Goal: Information Seeking & Learning: Learn about a topic

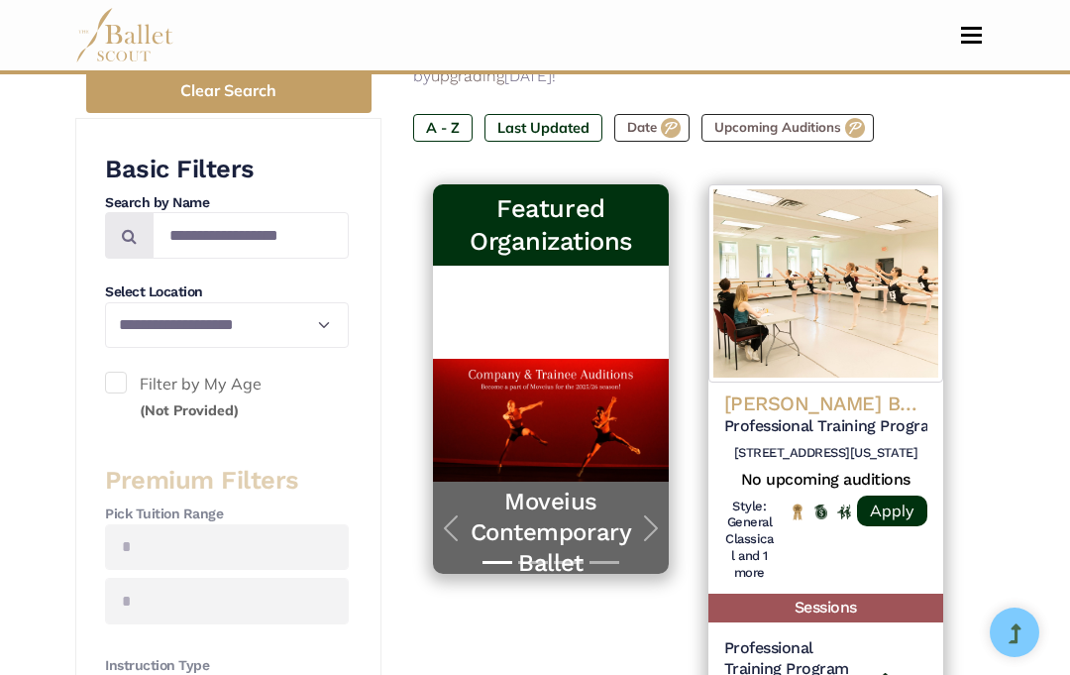
scroll to position [388, 0]
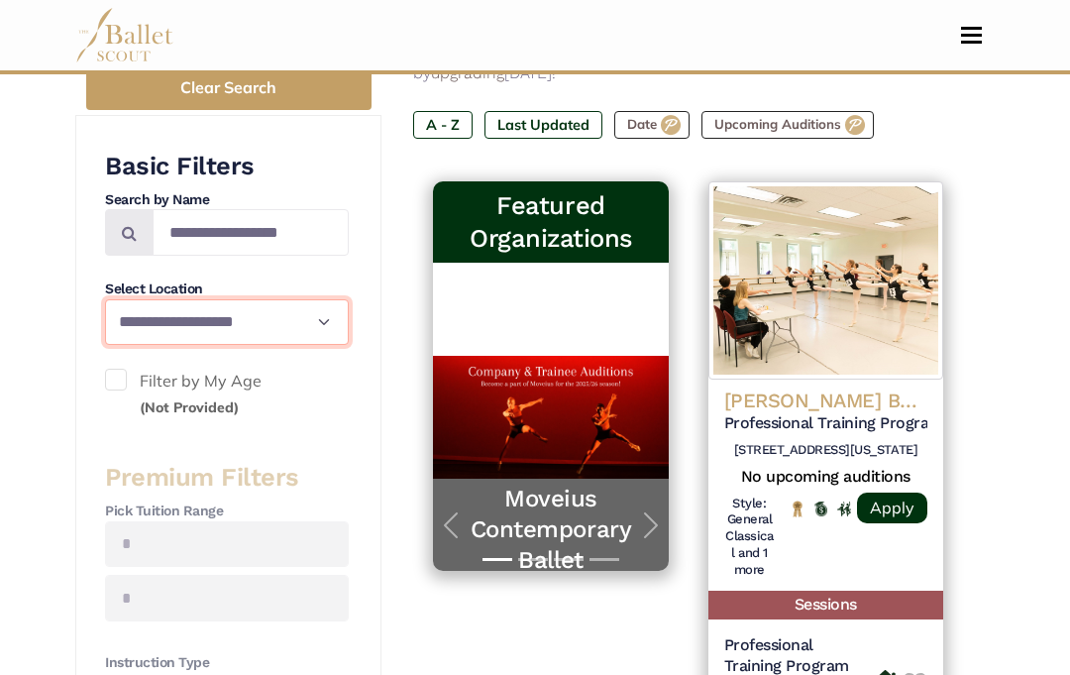
click at [312, 323] on select "**********" at bounding box center [227, 322] width 244 height 46
select select "**"
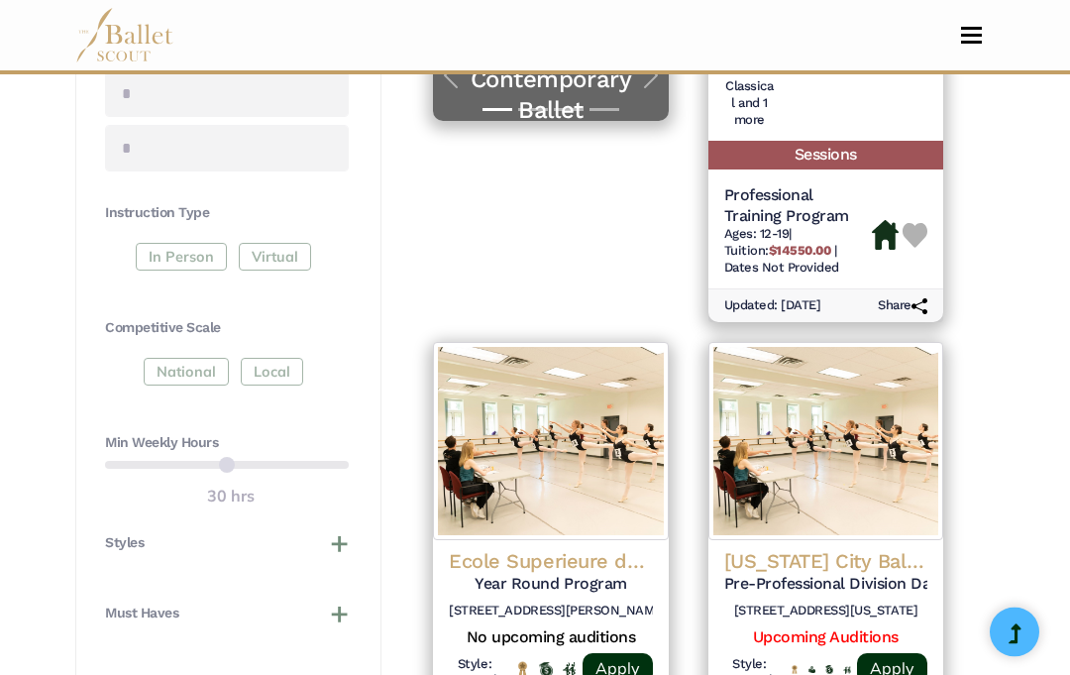
scroll to position [839, 0]
click at [341, 532] on button "Styles" at bounding box center [227, 542] width 244 height 20
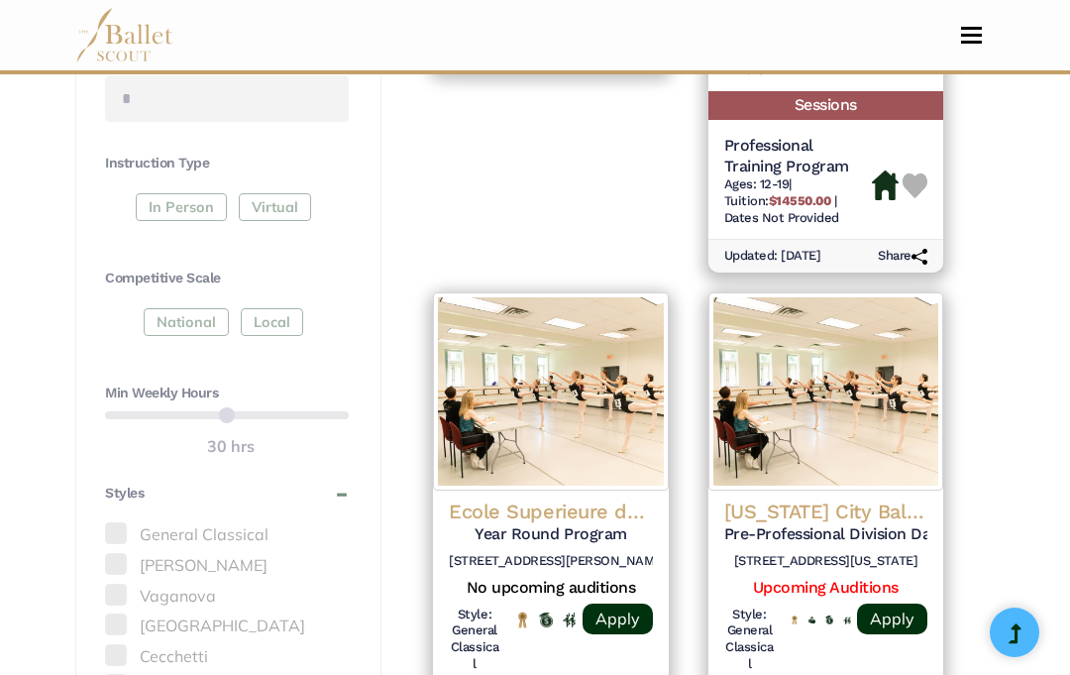
scroll to position [910, 0]
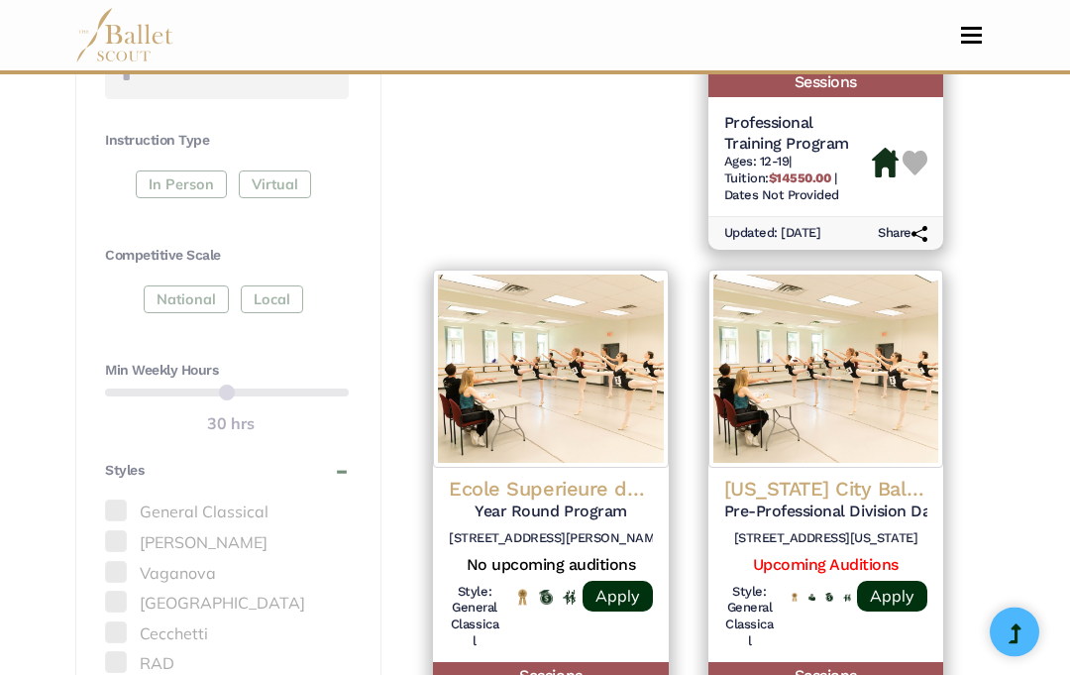
click at [128, 562] on label "Vaganova" at bounding box center [227, 575] width 244 height 26
click at [126, 562] on span at bounding box center [116, 573] width 22 height 22
click at [163, 562] on label "Vaganova" at bounding box center [227, 575] width 244 height 26
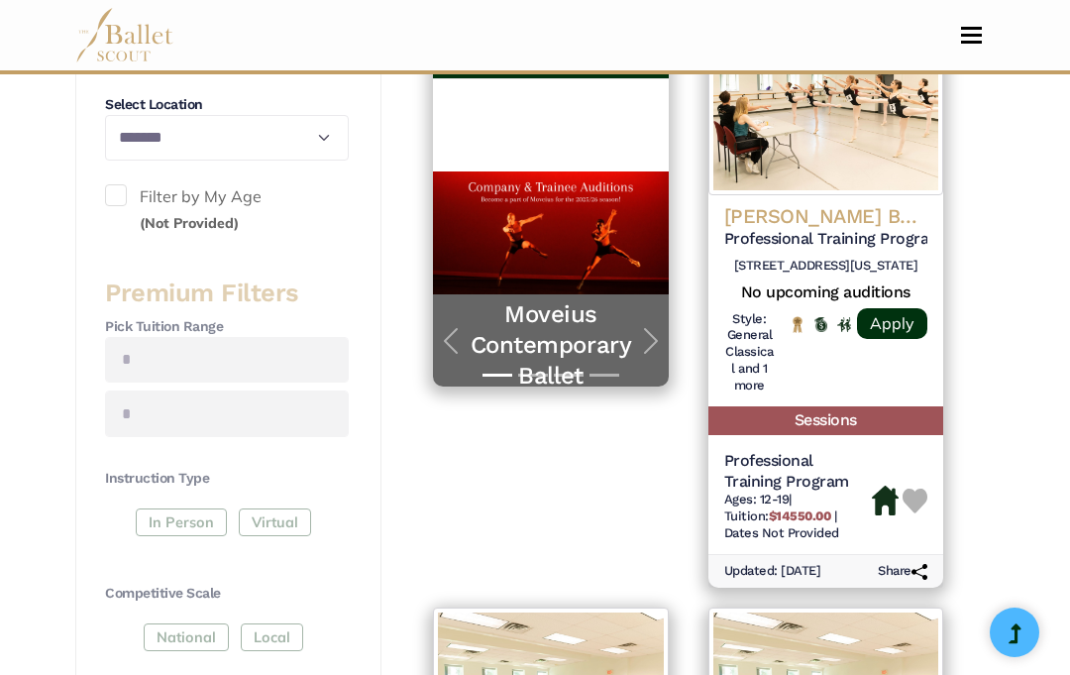
select select "**"
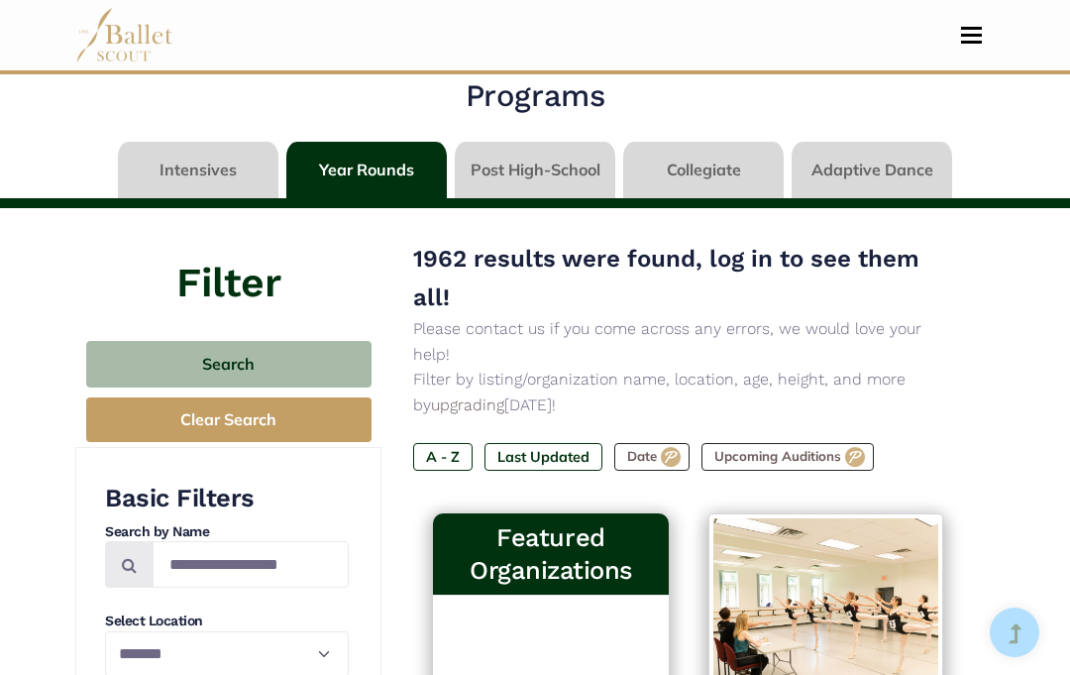
scroll to position [0, 0]
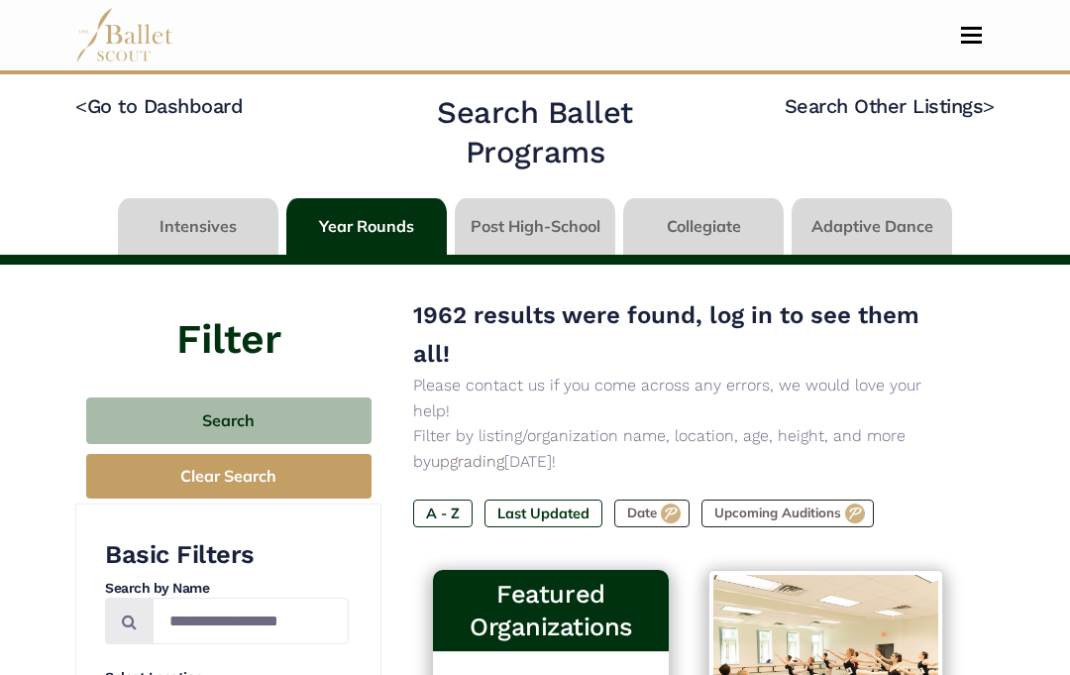
click at [154, 470] on button "Clear Search" at bounding box center [228, 476] width 285 height 45
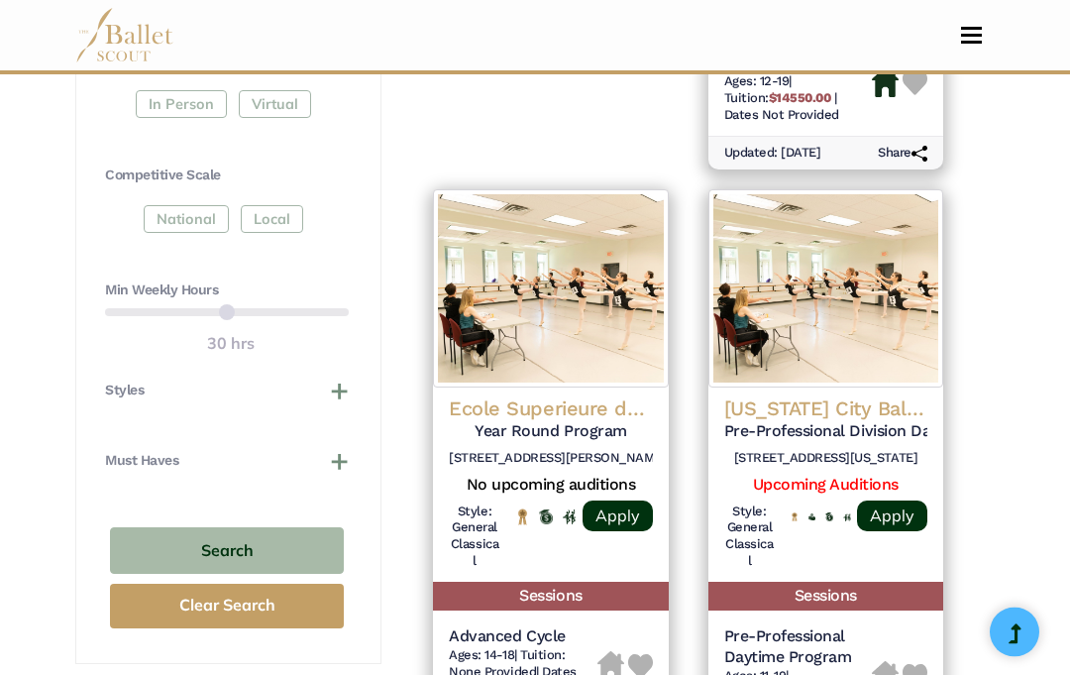
scroll to position [991, 0]
click at [343, 380] on button "Styles" at bounding box center [227, 390] width 244 height 20
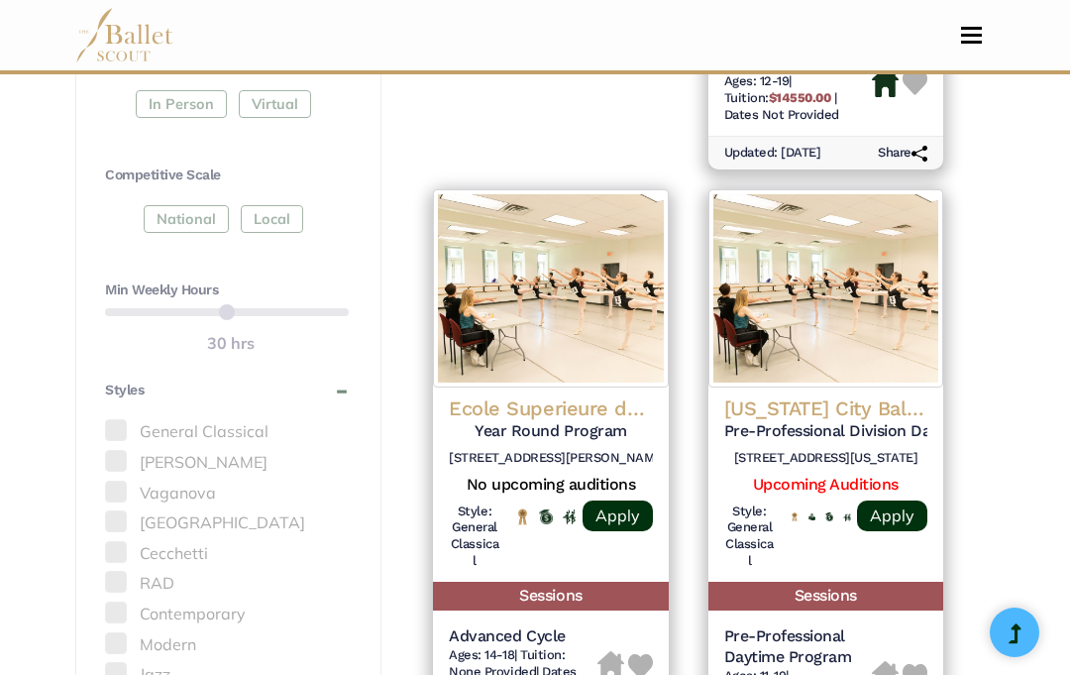
click at [134, 481] on label "Vaganova" at bounding box center [227, 494] width 244 height 26
click at [127, 481] on label "Vaganova" at bounding box center [227, 494] width 244 height 26
click at [175, 481] on label "Vaganova" at bounding box center [227, 494] width 244 height 26
click at [160, 481] on label "Vaganova" at bounding box center [227, 494] width 244 height 26
click at [126, 481] on span at bounding box center [116, 492] width 22 height 22
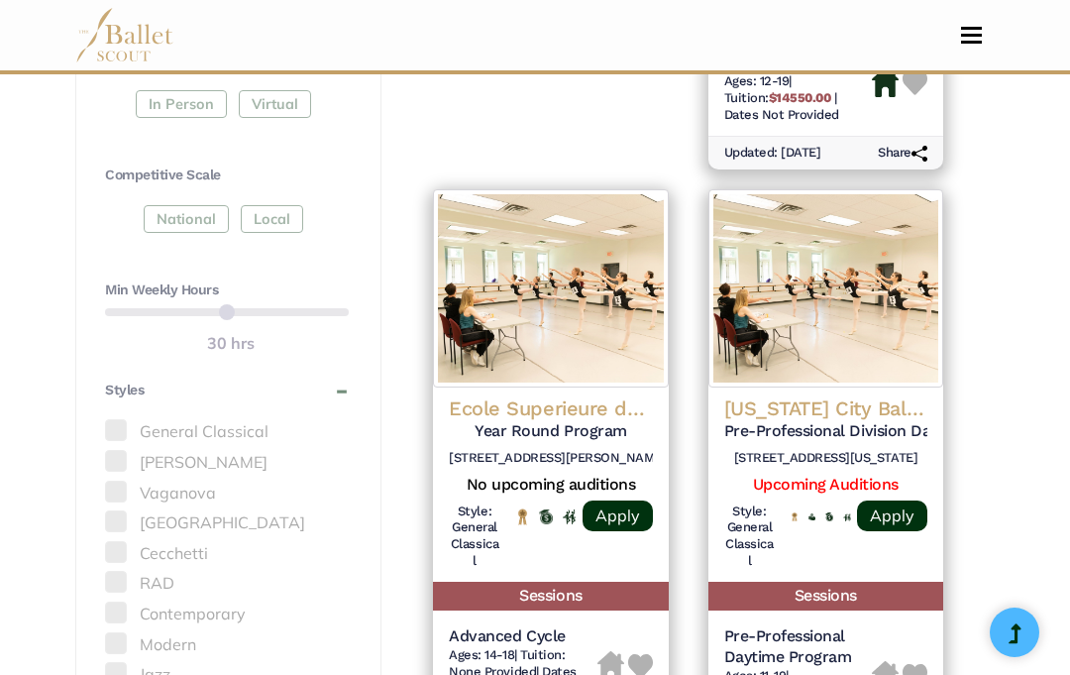
click at [124, 481] on span at bounding box center [116, 492] width 22 height 22
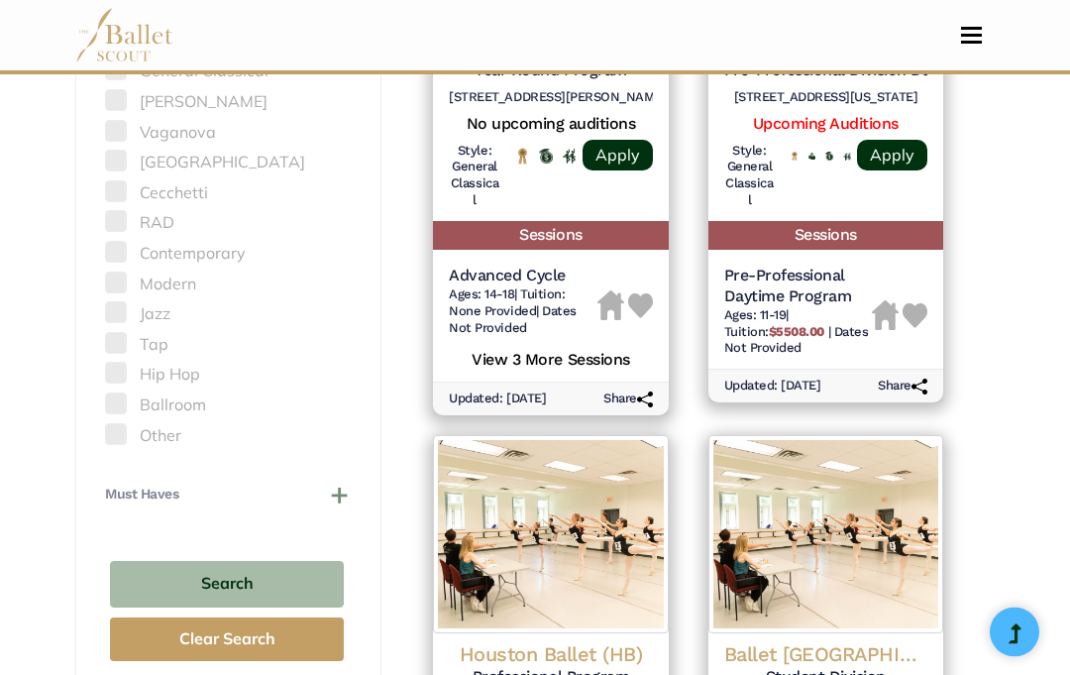
click at [113, 486] on h4 "Must Haves" at bounding box center [141, 496] width 73 height 20
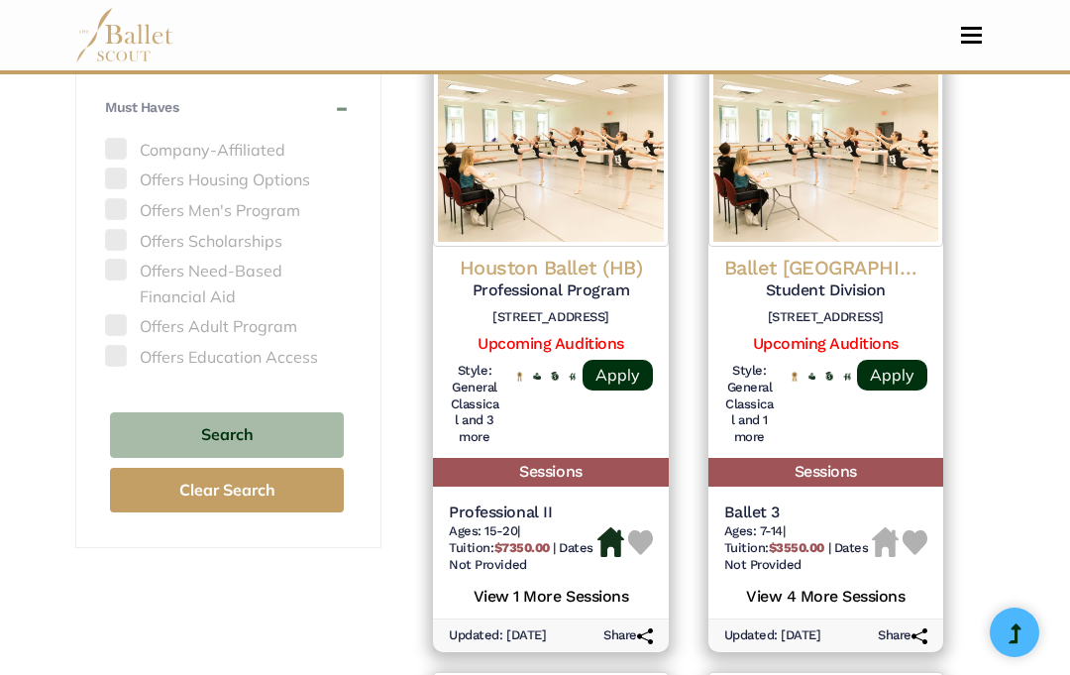
scroll to position [1737, 0]
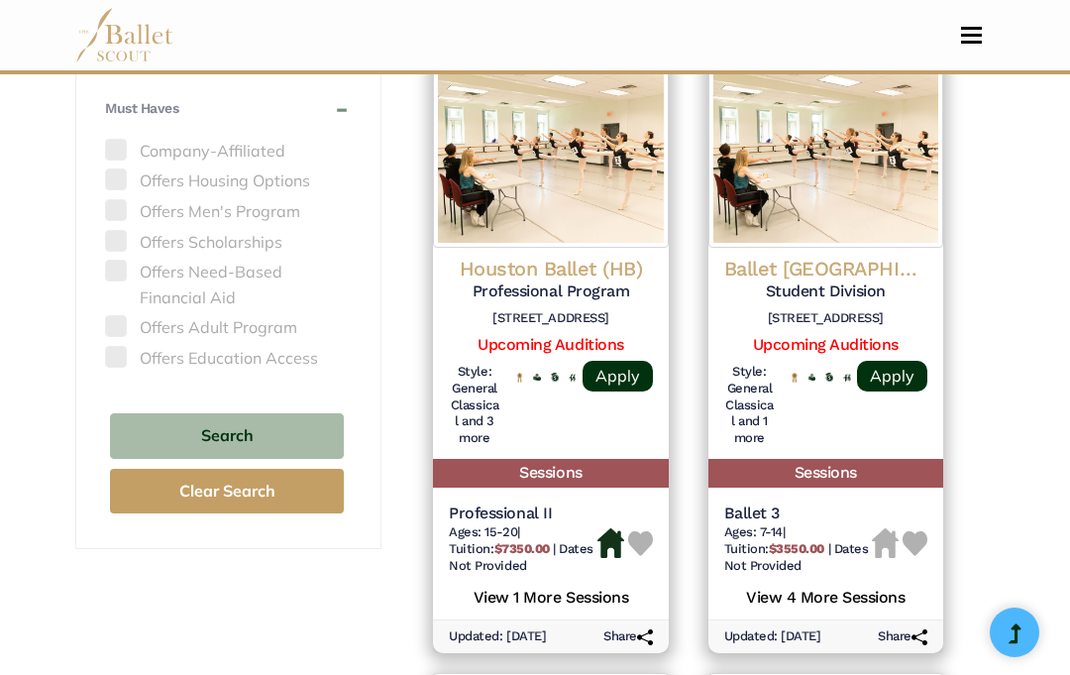
click at [165, 413] on button "Search" at bounding box center [227, 436] width 234 height 47
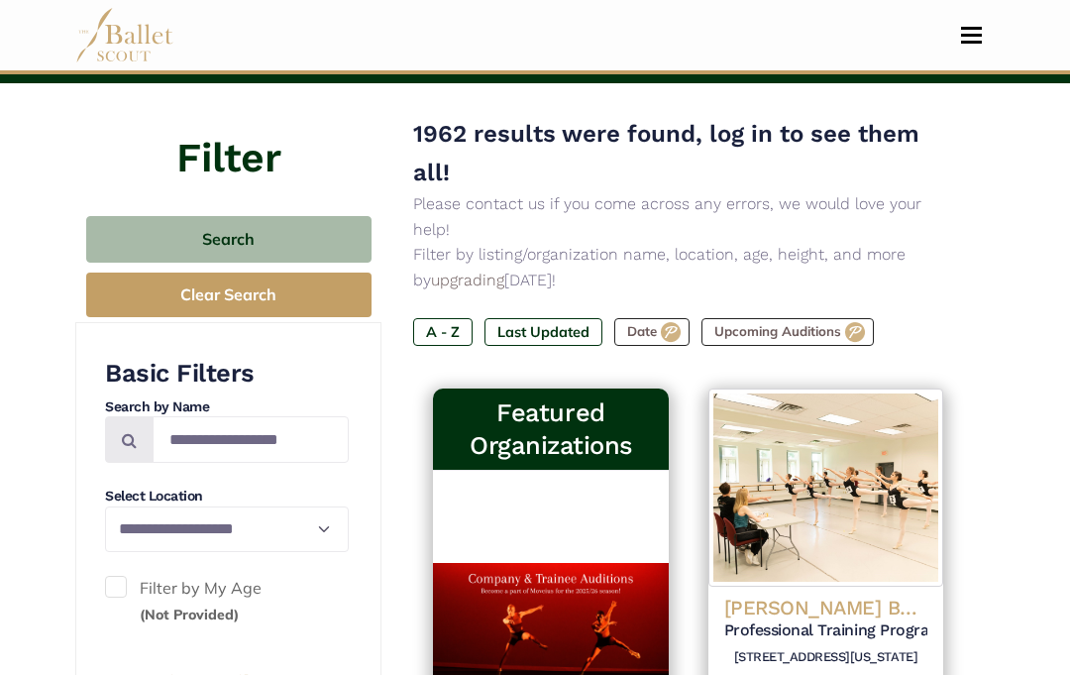
scroll to position [189, 0]
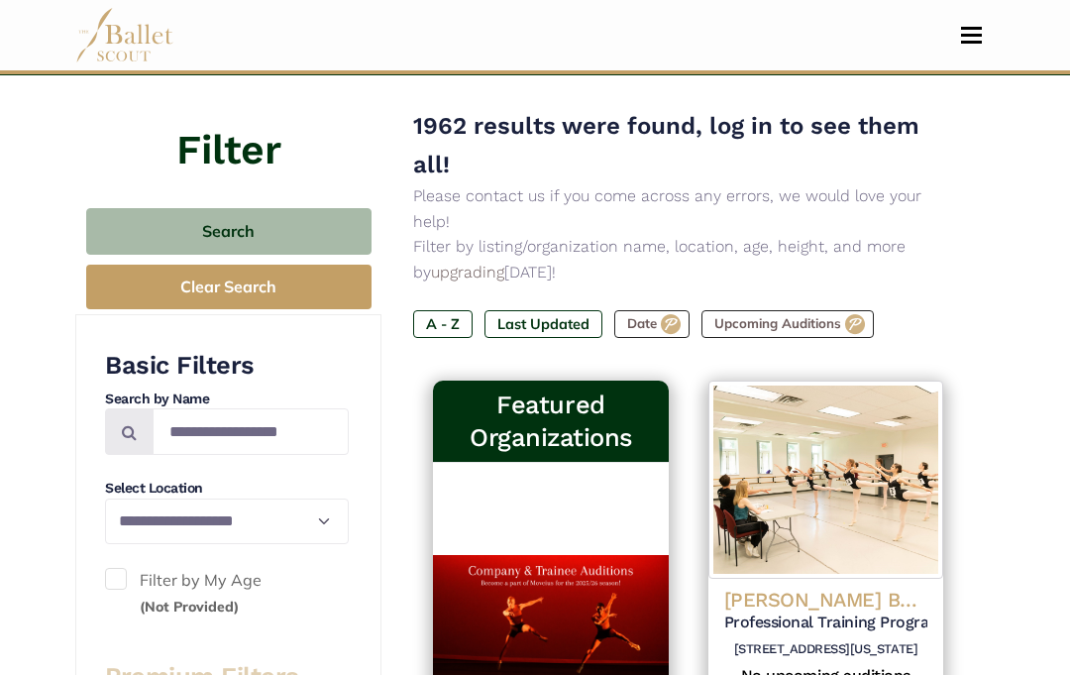
click at [210, 524] on select "**********" at bounding box center [227, 521] width 244 height 46
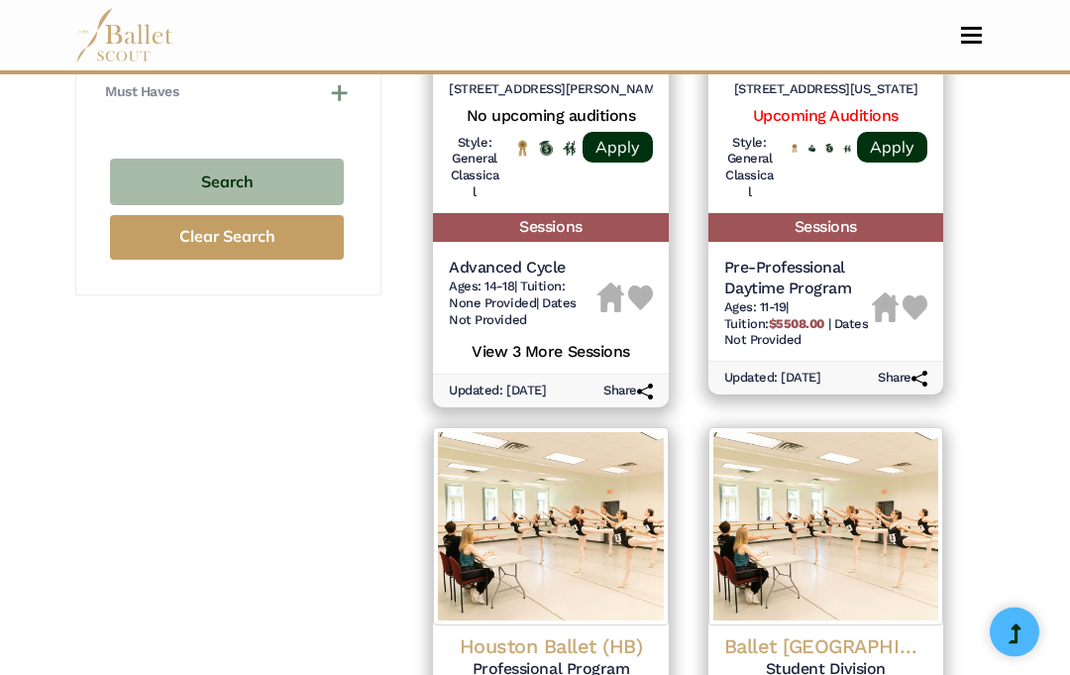
scroll to position [1291, 0]
